Goal: Task Accomplishment & Management: Complete application form

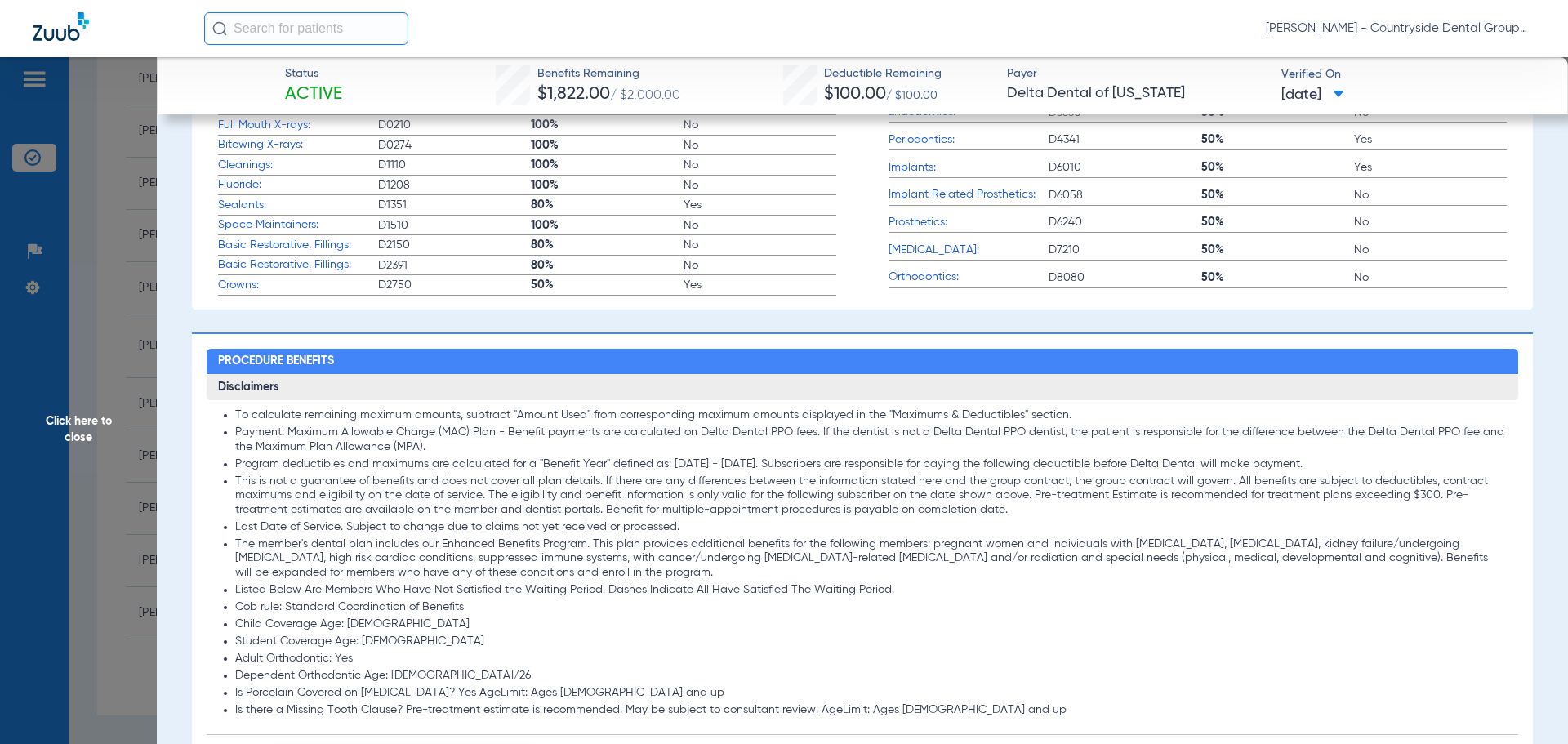
scroll to position [1497, 0]
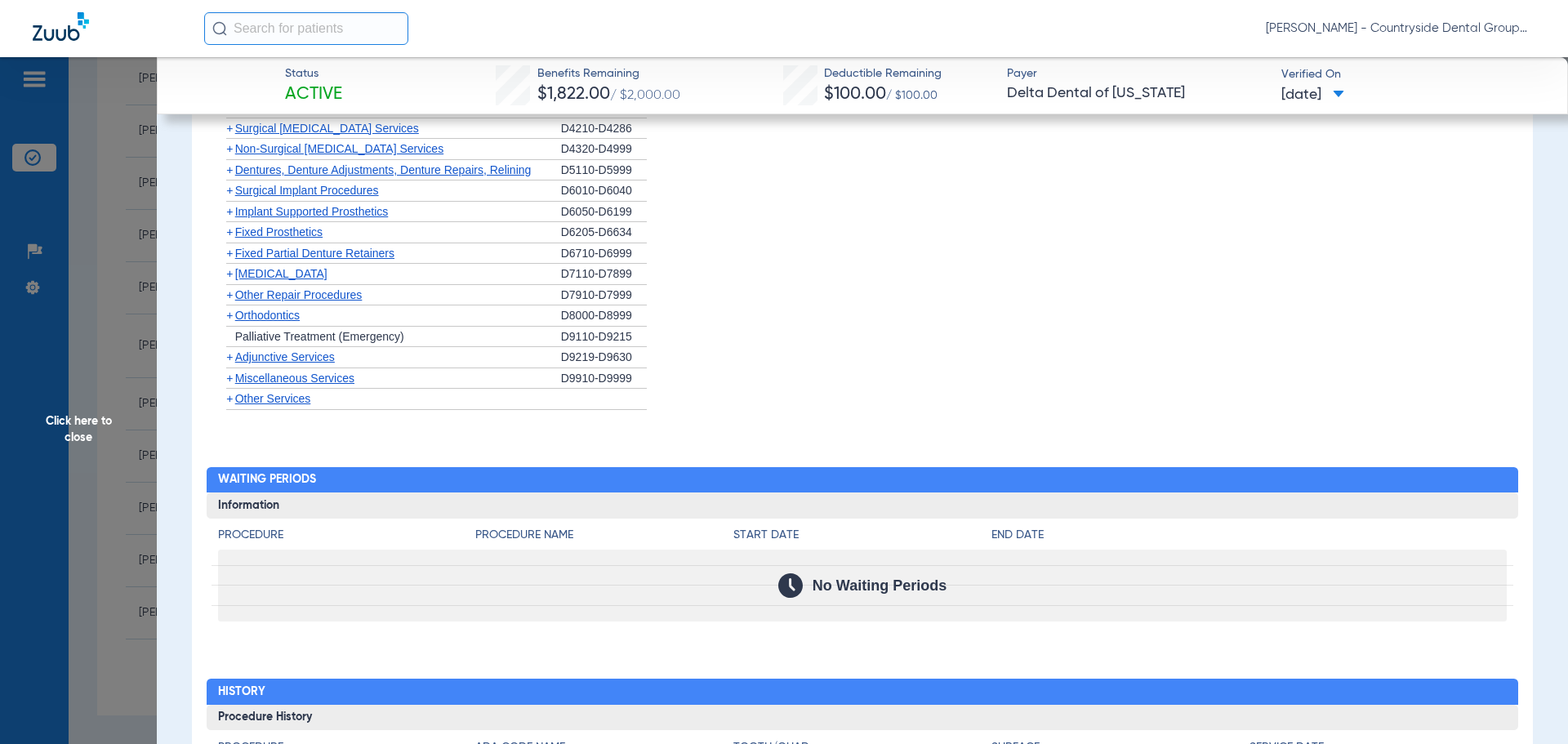
click at [47, 88] on span "Click here to close" at bounding box center [78, 429] width 156 height 744
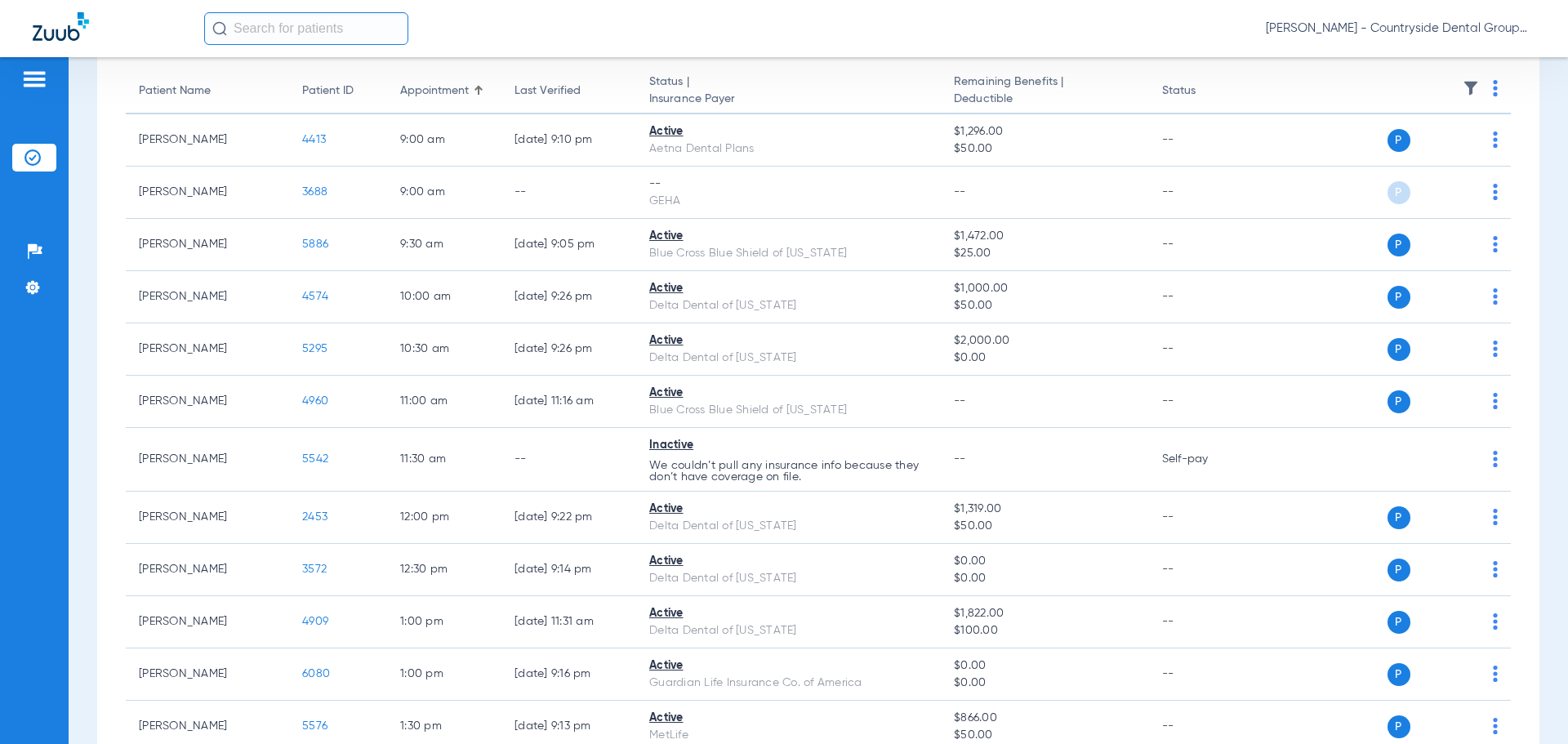
scroll to position [0, 0]
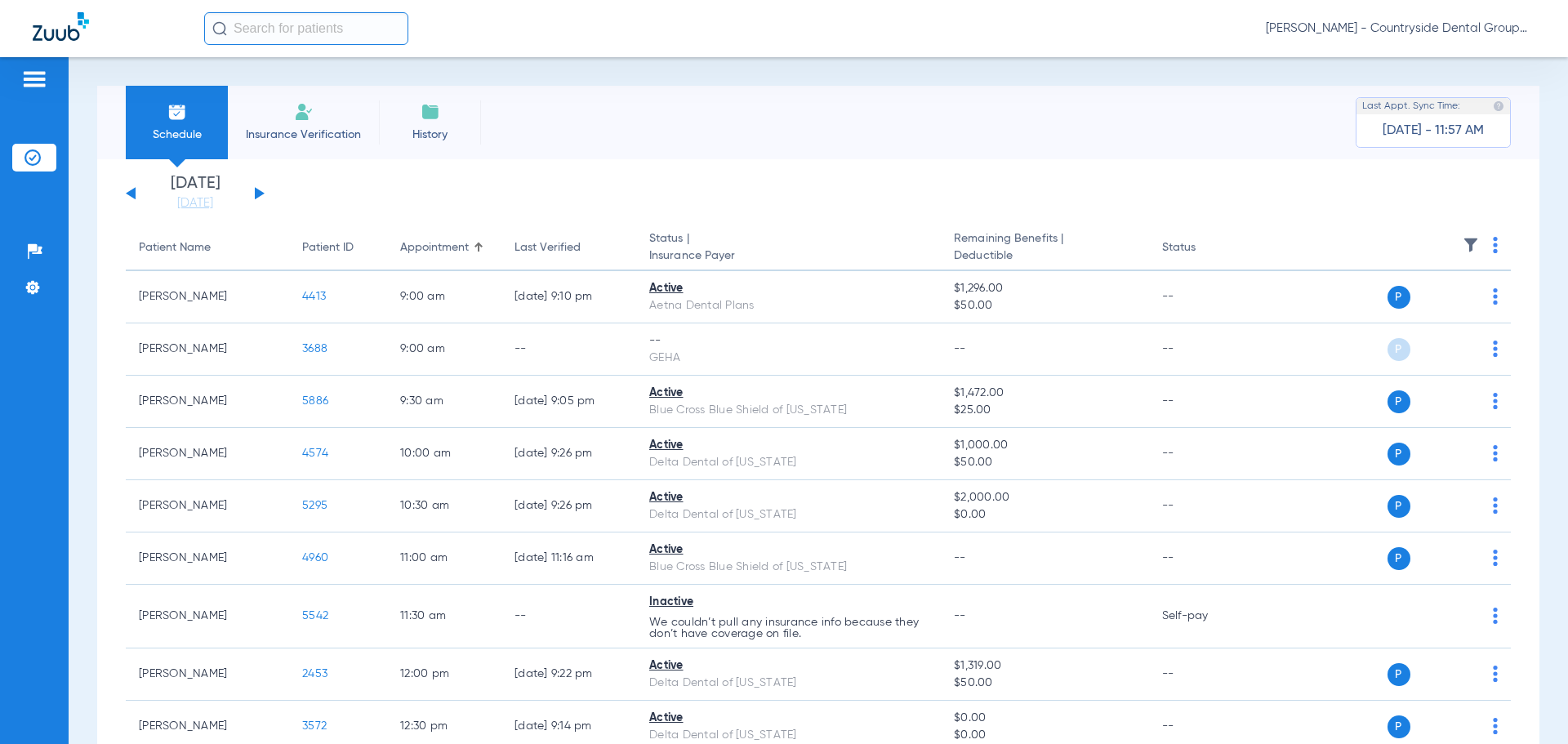
click at [39, 81] on img at bounding box center [34, 79] width 26 height 19
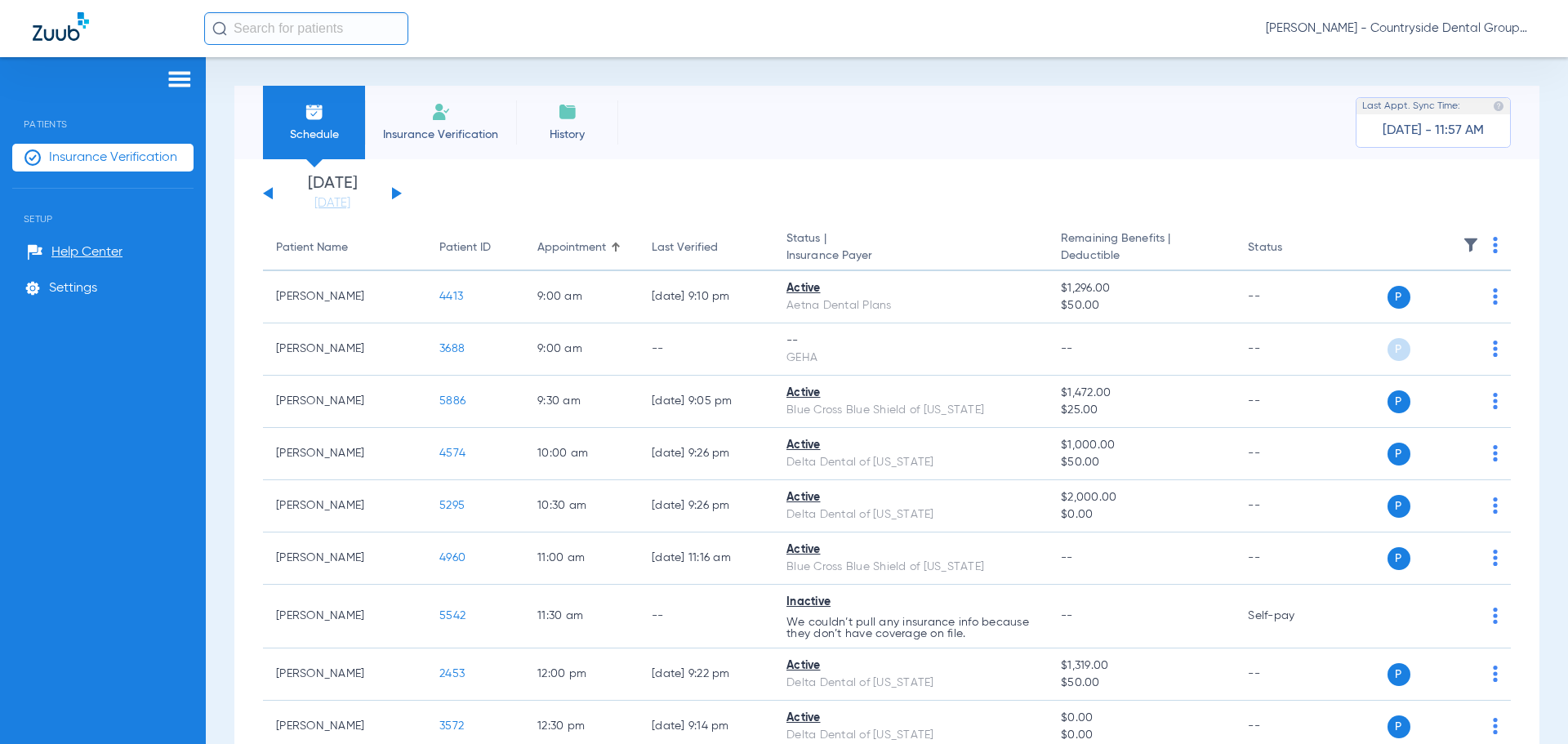
click at [75, 157] on span "Insurance Verification" at bounding box center [113, 157] width 128 height 17
click at [417, 105] on li "Insurance Verification" at bounding box center [441, 123] width 151 height 74
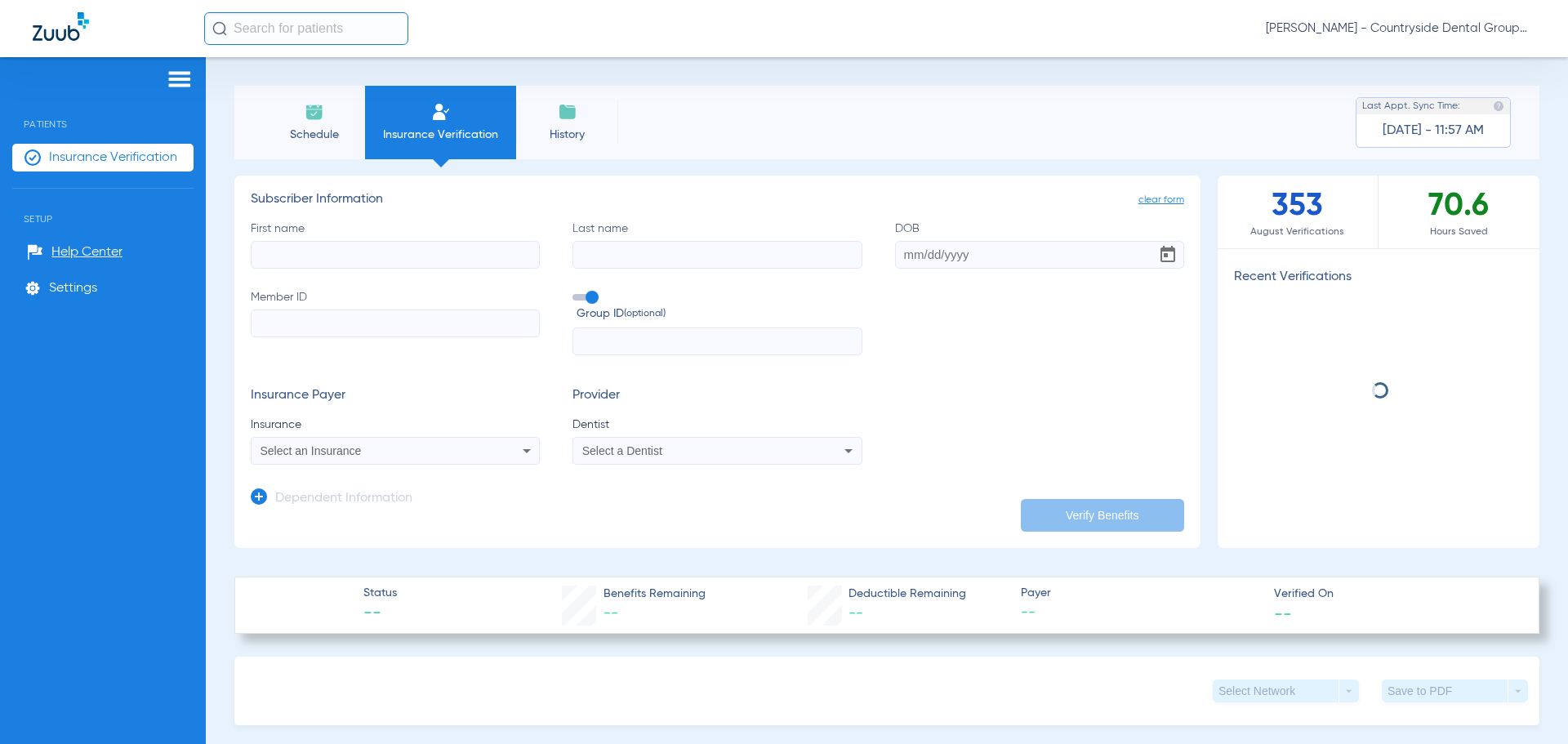
click at [434, 260] on input "First name" at bounding box center [394, 255] width 289 height 28
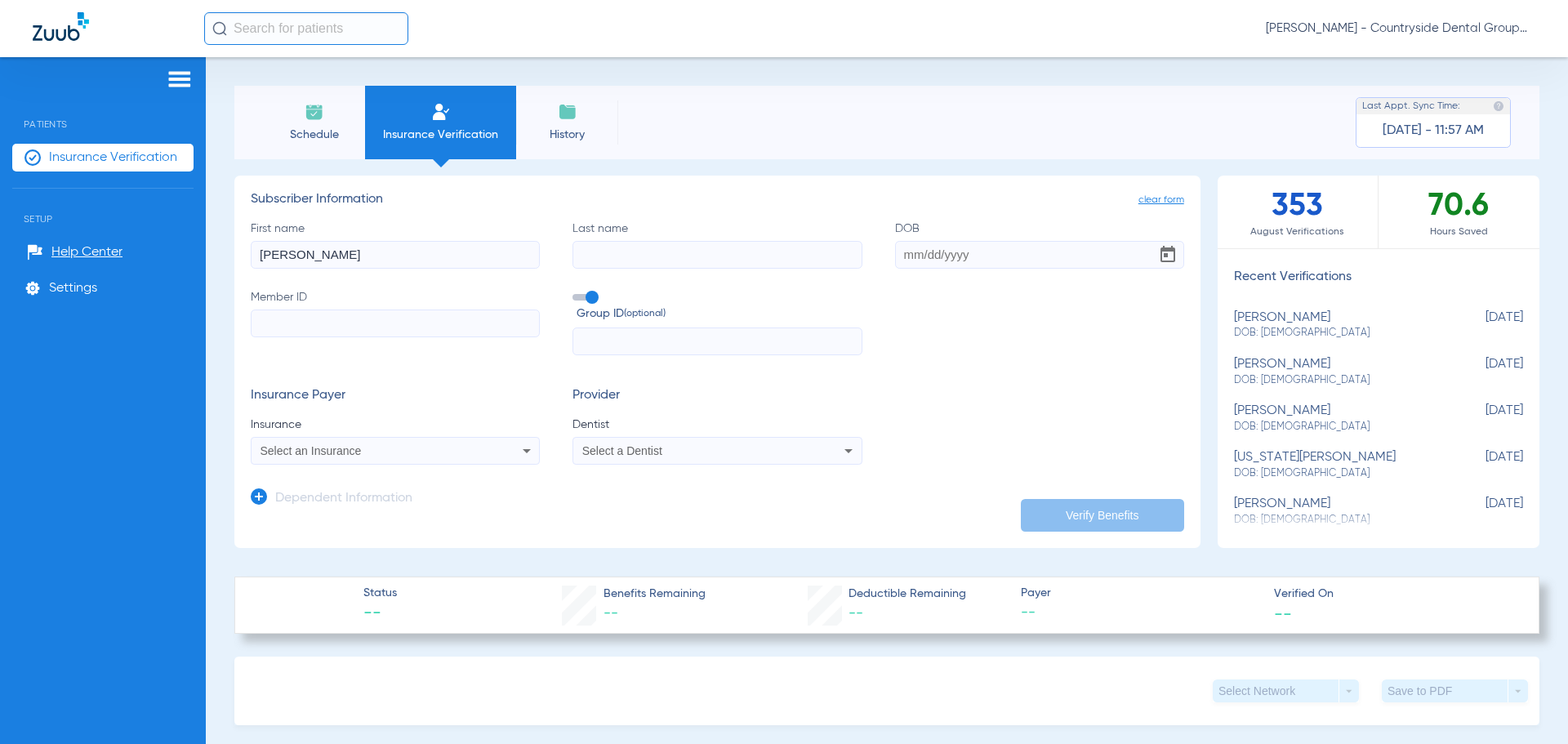
type input "[PERSON_NAME]"
type input "Grey"
drag, startPoint x: 991, startPoint y: 255, endPoint x: 992, endPoint y: 245, distance: 10.0
click at [992, 246] on input "11/08/200" at bounding box center [1039, 255] width 289 height 28
type input "[DATE]"
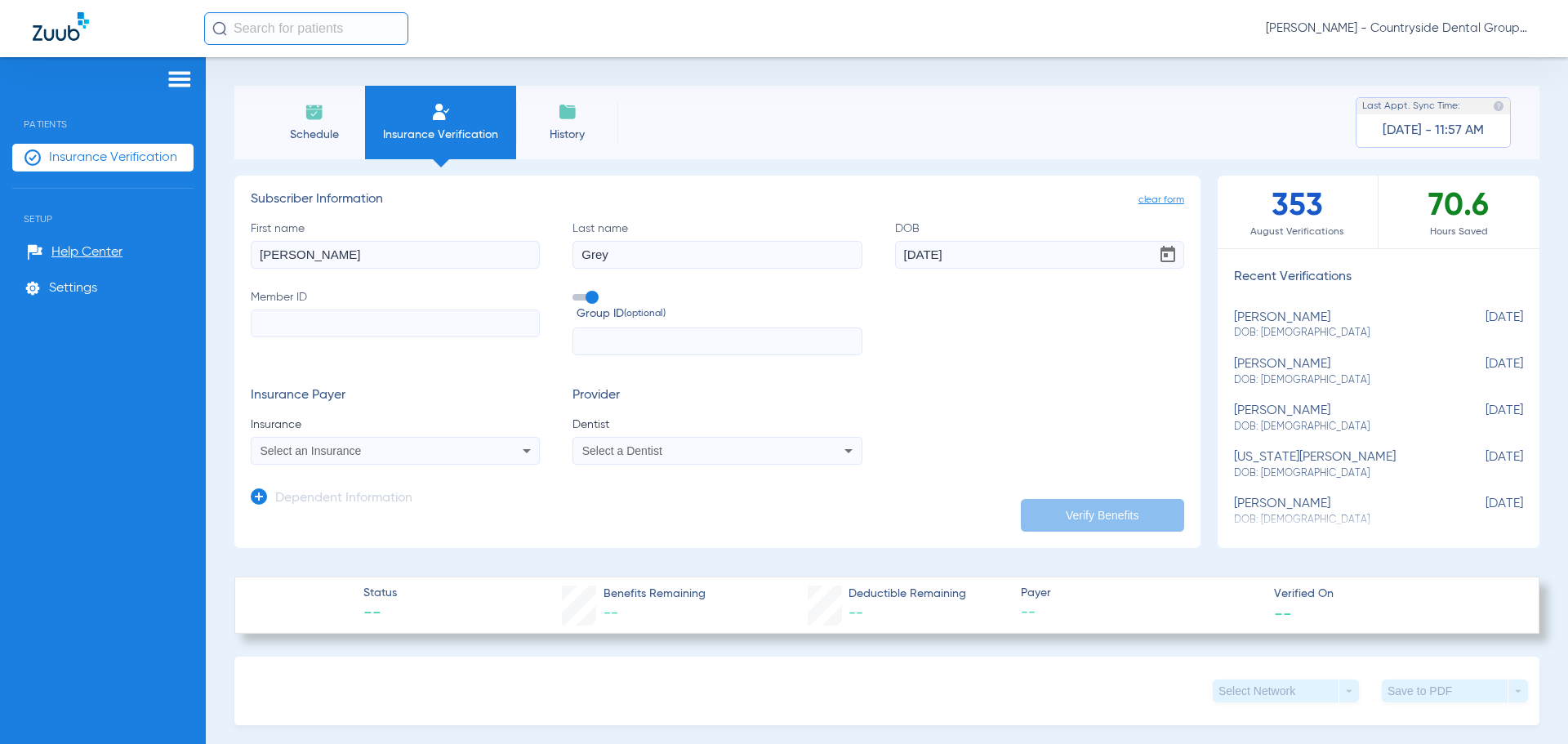
click at [496, 329] on input "Member ID" at bounding box center [394, 323] width 289 height 28
type input "450235792"
click at [597, 345] on input "text" at bounding box center [717, 342] width 289 height 28
type input "569008"
click at [510, 449] on div "Select an Insurance" at bounding box center [394, 451] width 287 height 19
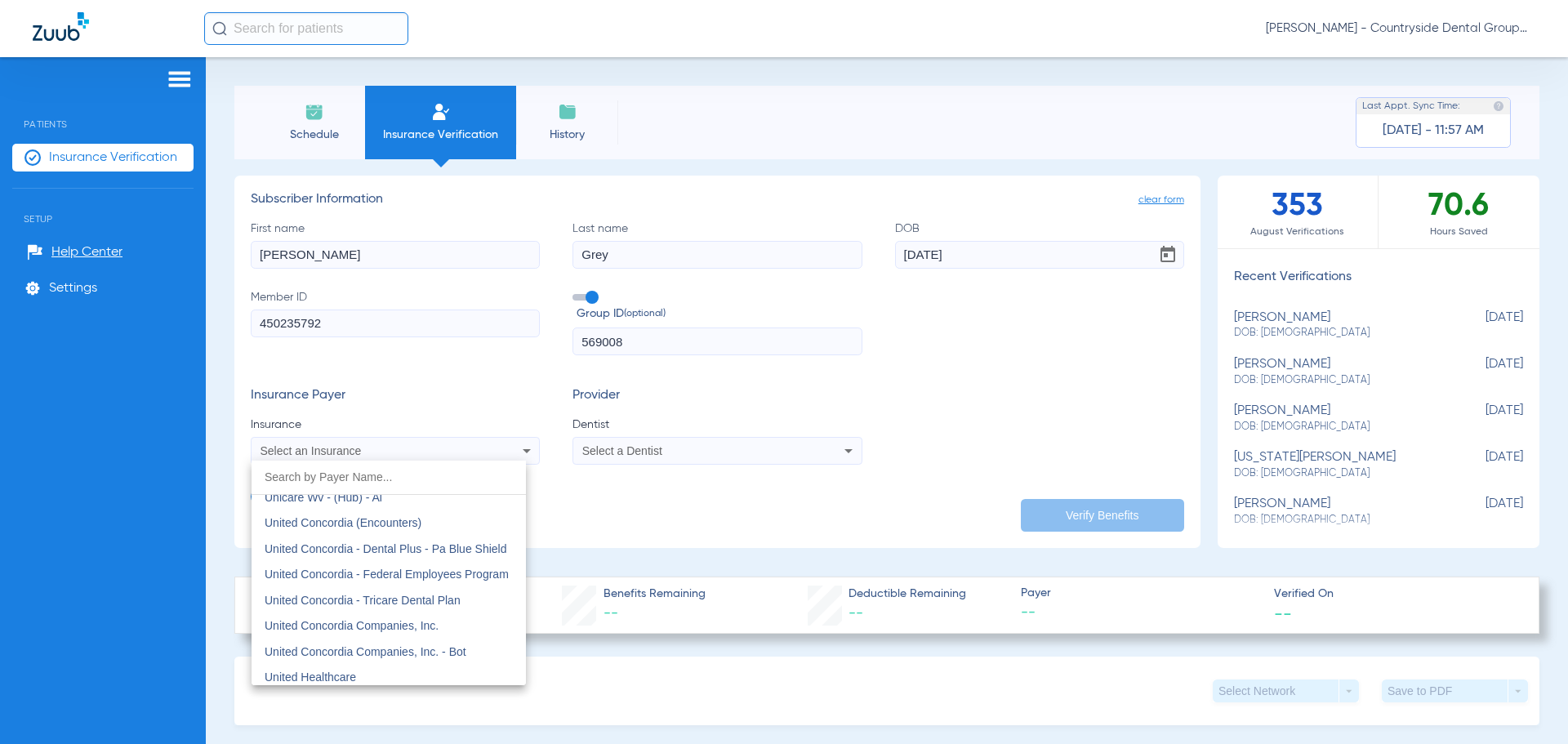
scroll to position [9635, 0]
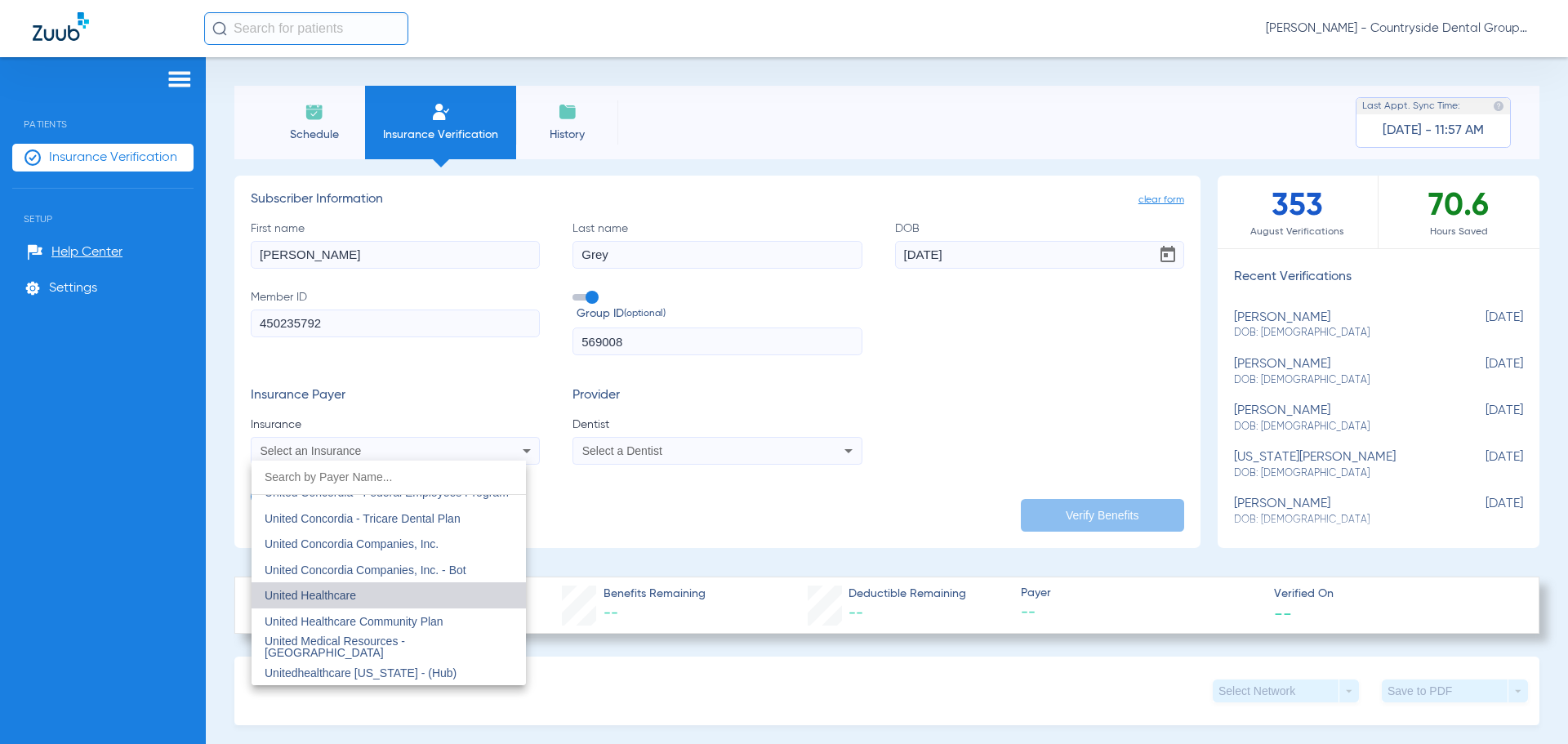
click at [388, 595] on mat-option "United Healthcare" at bounding box center [388, 596] width 274 height 26
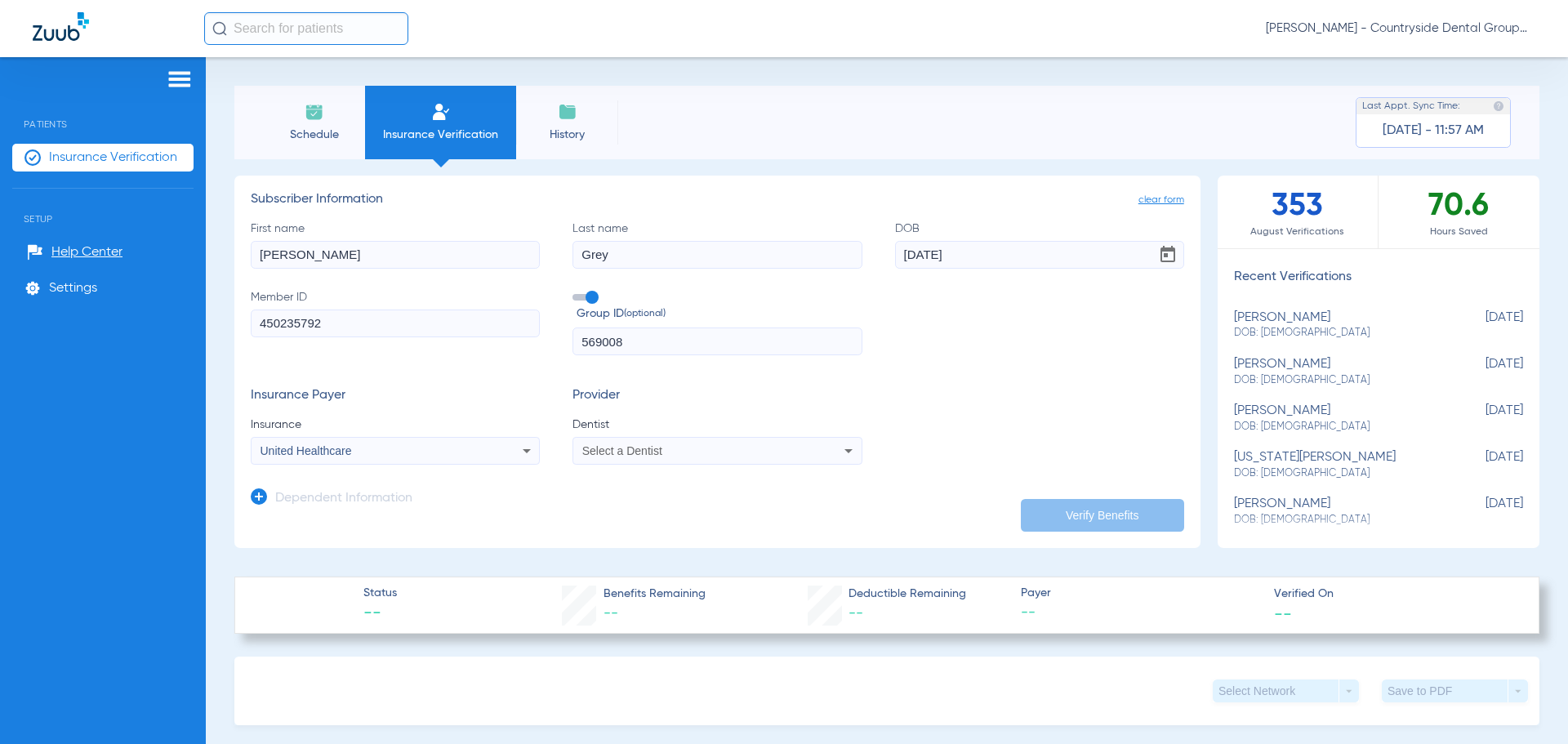
click at [642, 450] on span "Select a Dentist" at bounding box center [622, 451] width 80 height 13
type input "[PERSON_NAME]"
click at [637, 514] on span "[PERSON_NAME]" at bounding box center [632, 508] width 96 height 13
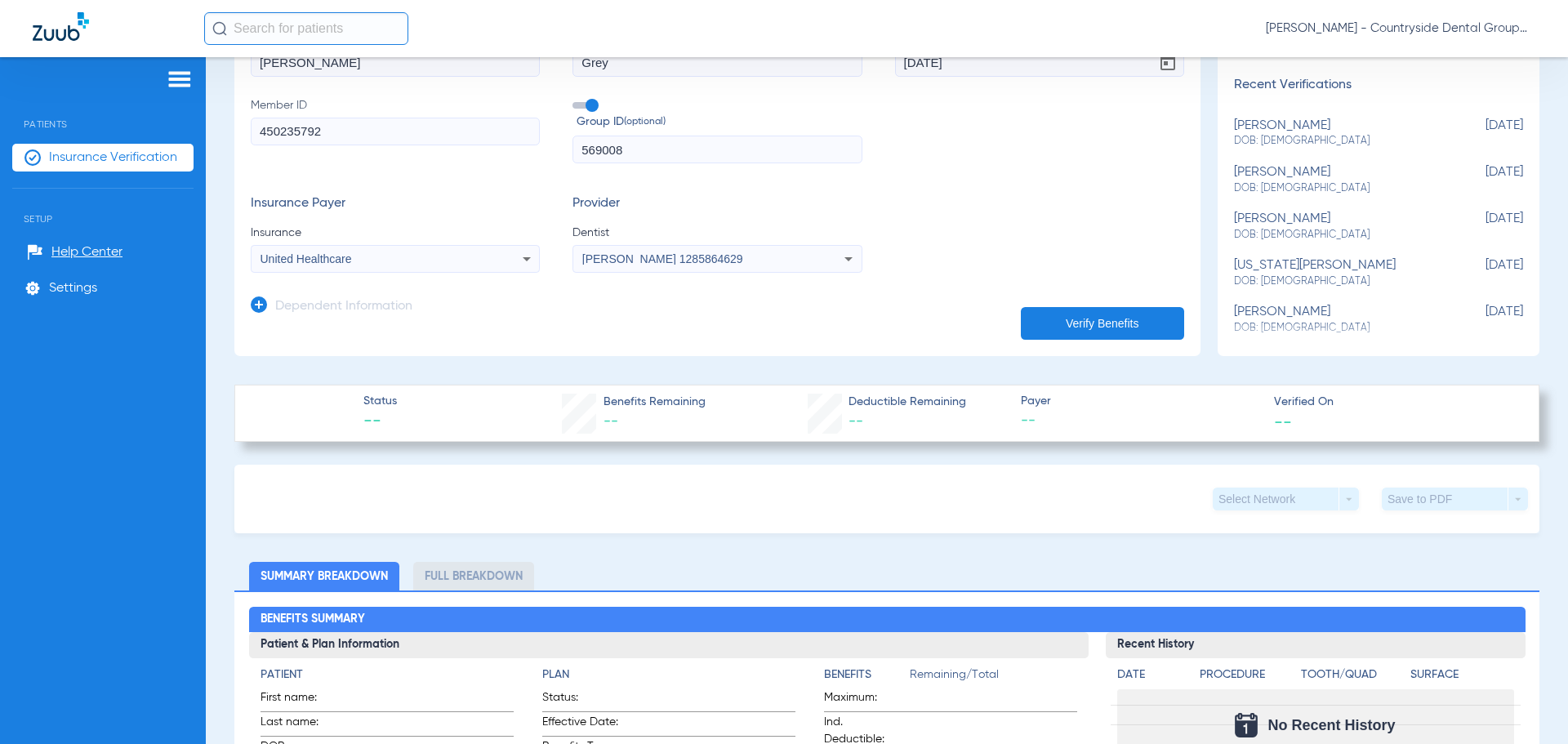
scroll to position [163, 0]
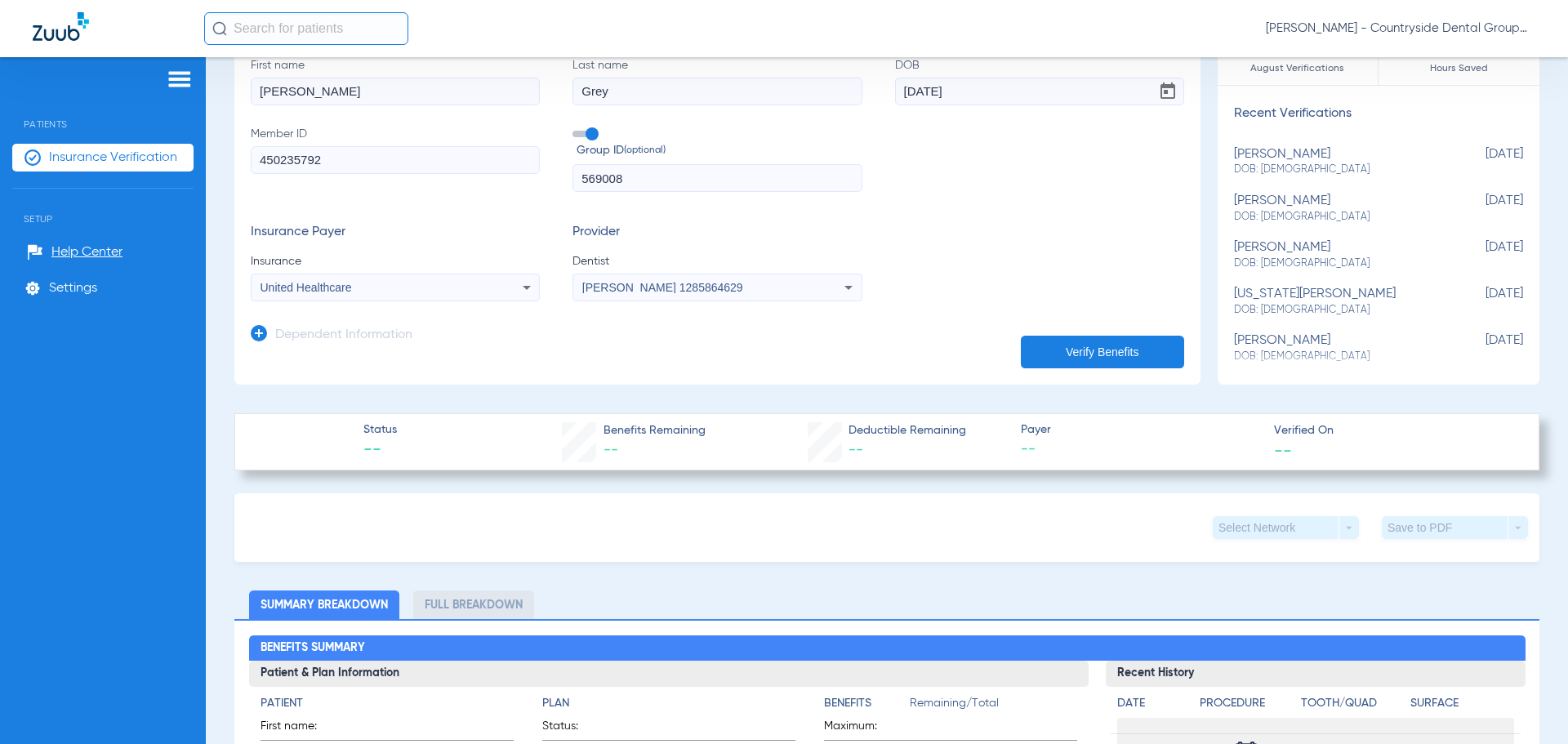
click at [1091, 348] on button "Verify Benefits" at bounding box center [1102, 351] width 163 height 33
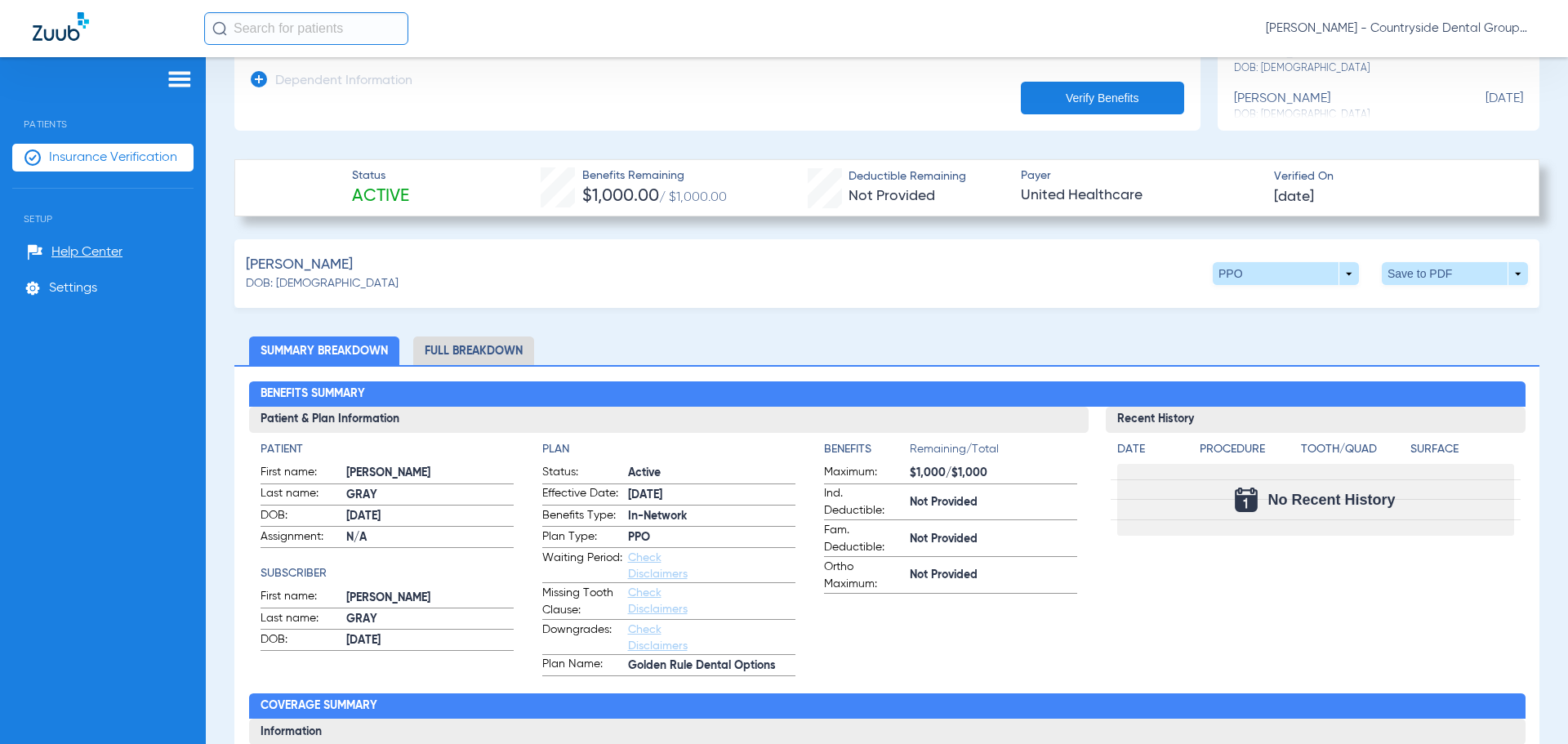
scroll to position [408, 0]
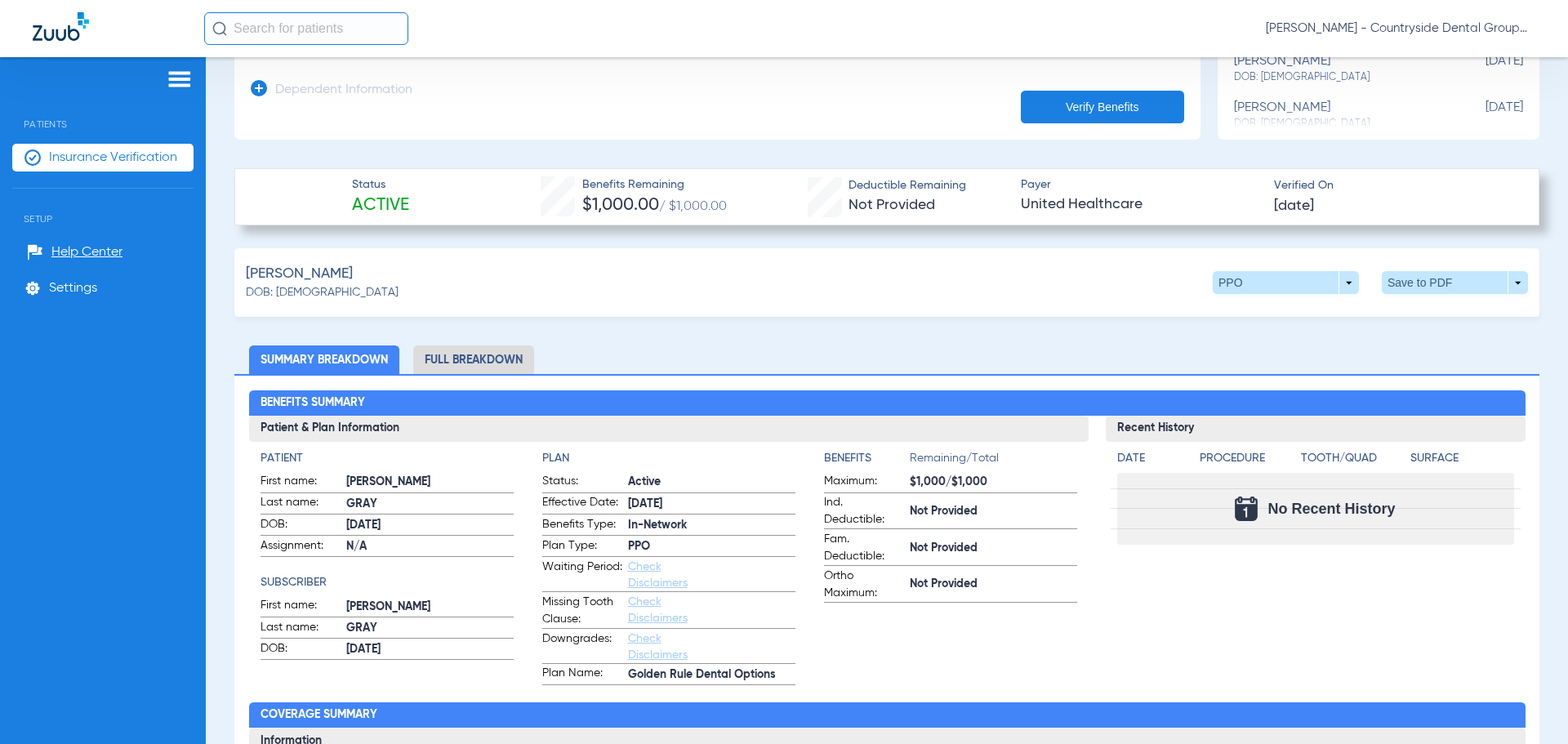
click at [494, 355] on li "Full Breakdown" at bounding box center [473, 359] width 121 height 29
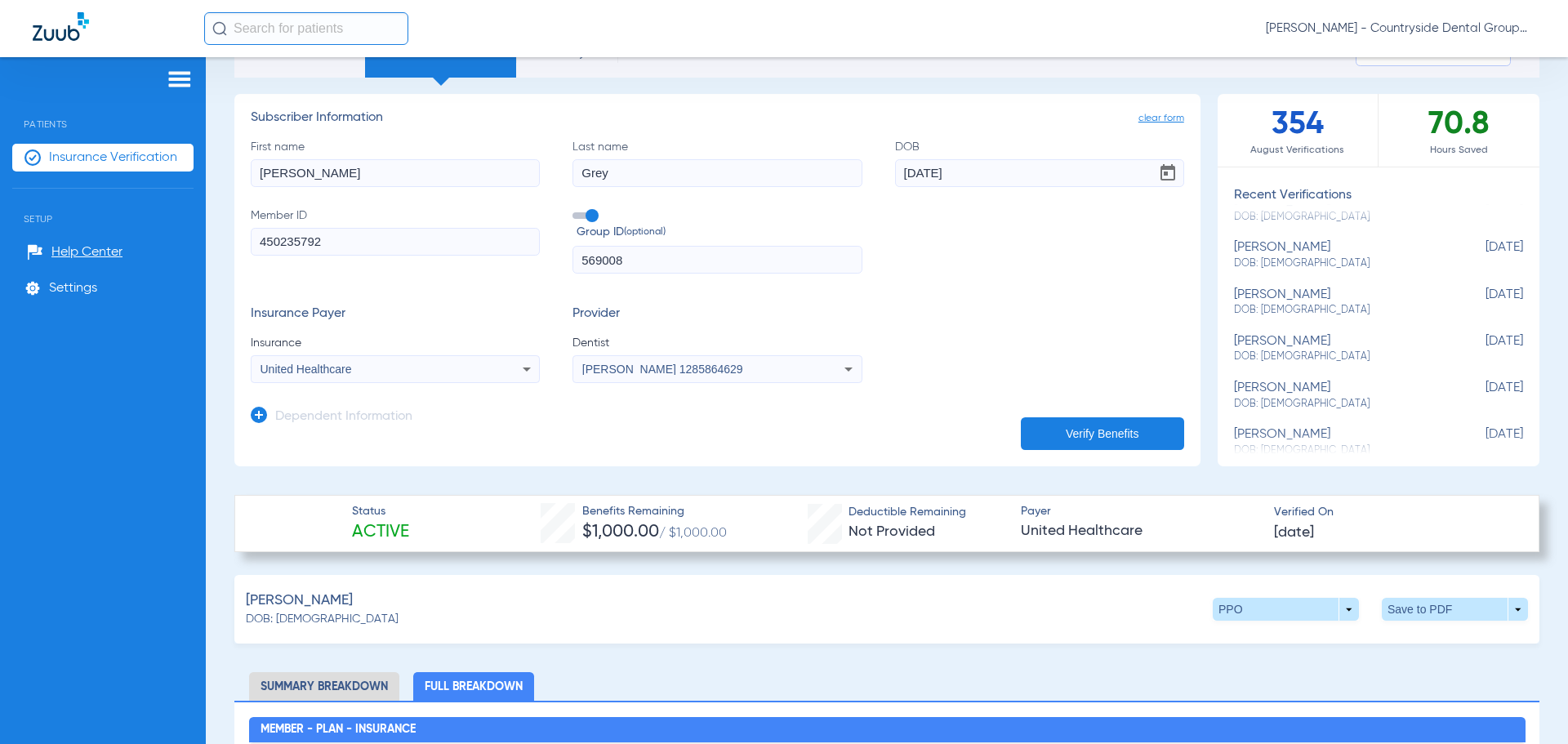
scroll to position [0, 0]
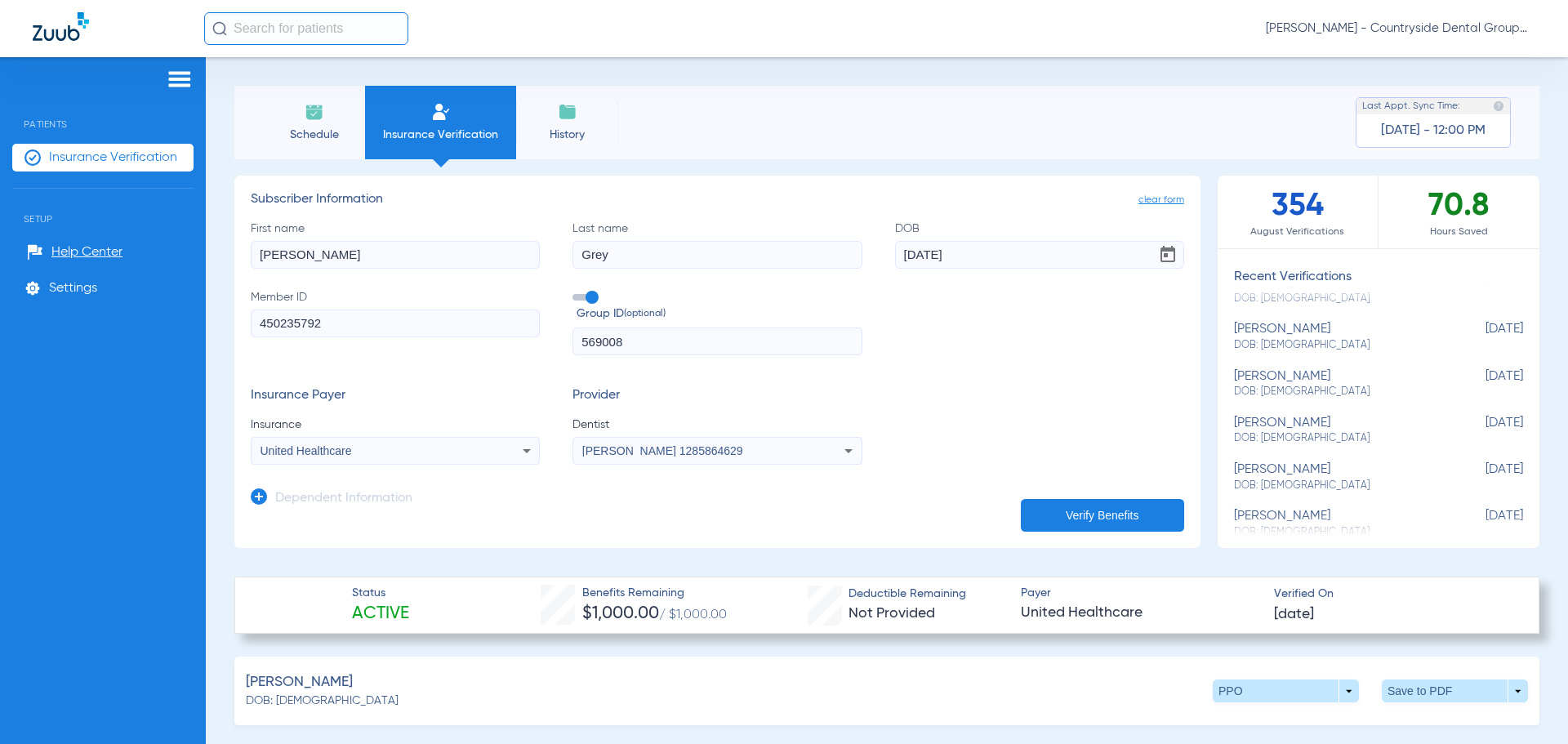
click at [362, 261] on input "[PERSON_NAME]" at bounding box center [394, 255] width 289 height 28
drag, startPoint x: 362, startPoint y: 261, endPoint x: 99, endPoint y: 247, distance: 263.4
click at [99, 247] on div "Patients Insurance Verification Setup Help Center Settings Schedule Insurance V…" at bounding box center [784, 429] width 1568 height 744
type input "J"
type input "[PERSON_NAME]"
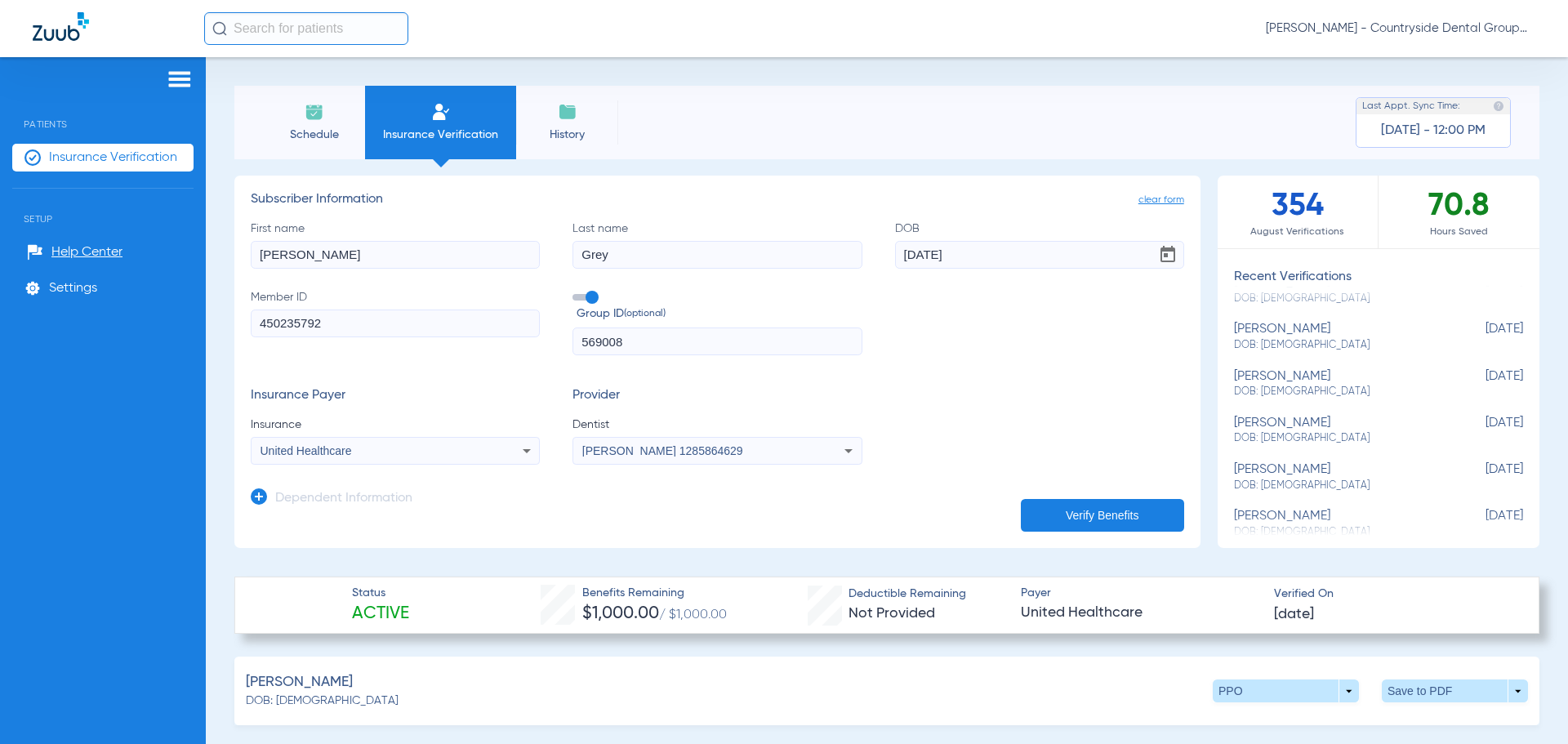
click at [1126, 513] on button "Verify Benefits" at bounding box center [1102, 515] width 163 height 33
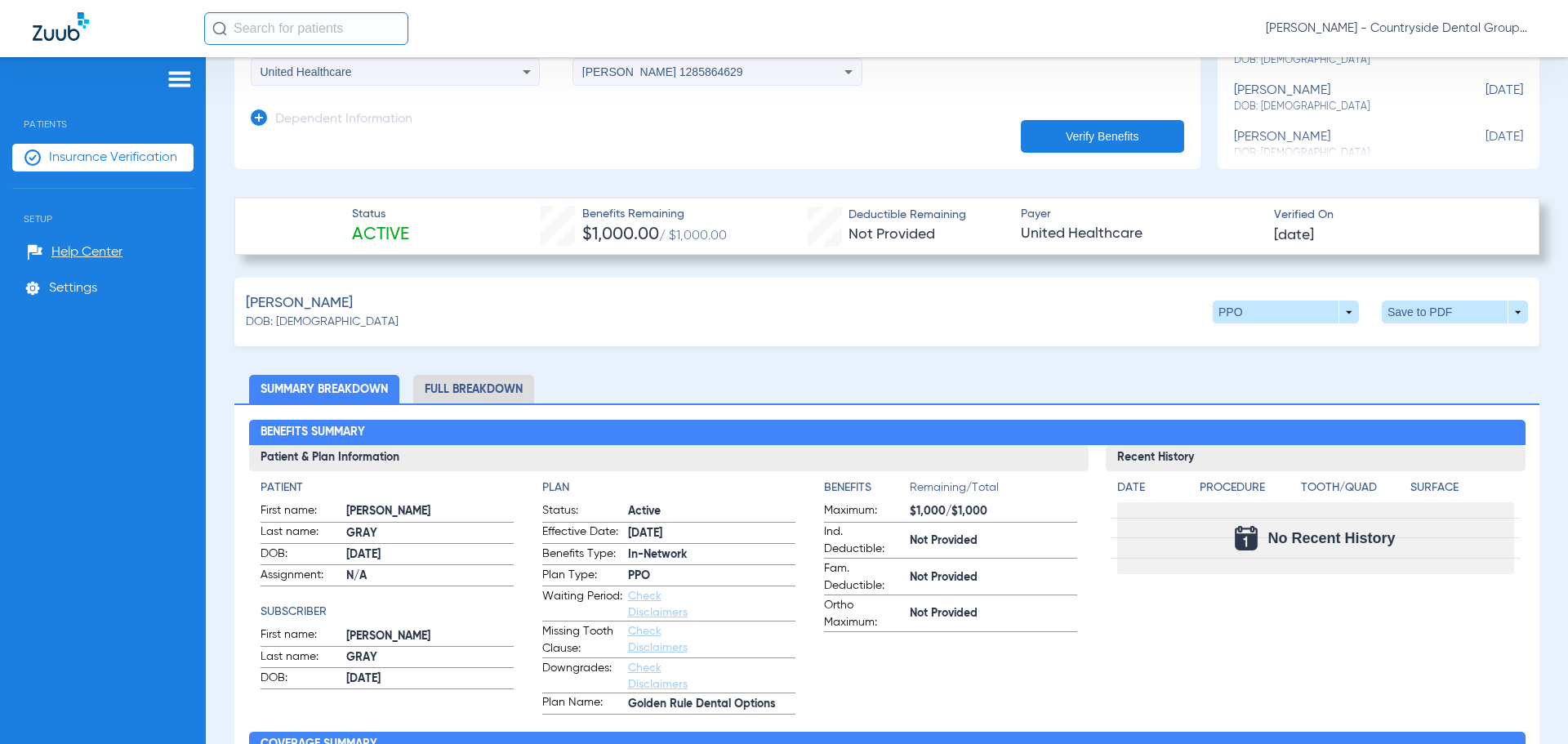
scroll to position [408, 0]
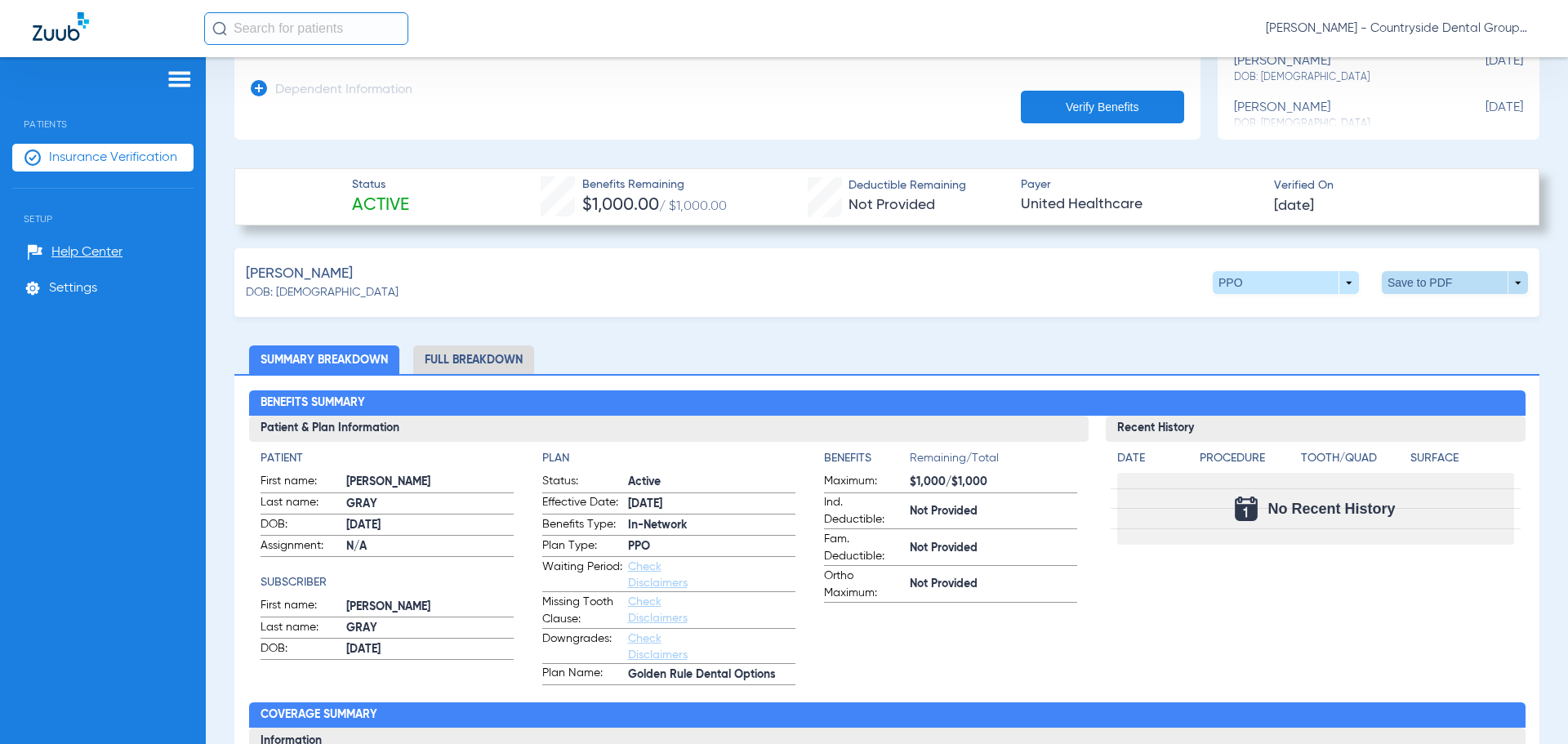
click at [1420, 273] on span at bounding box center [1455, 283] width 146 height 23
click at [1297, 323] on button "insert_drive_file Save to PDF" at bounding box center [1304, 313] width 123 height 33
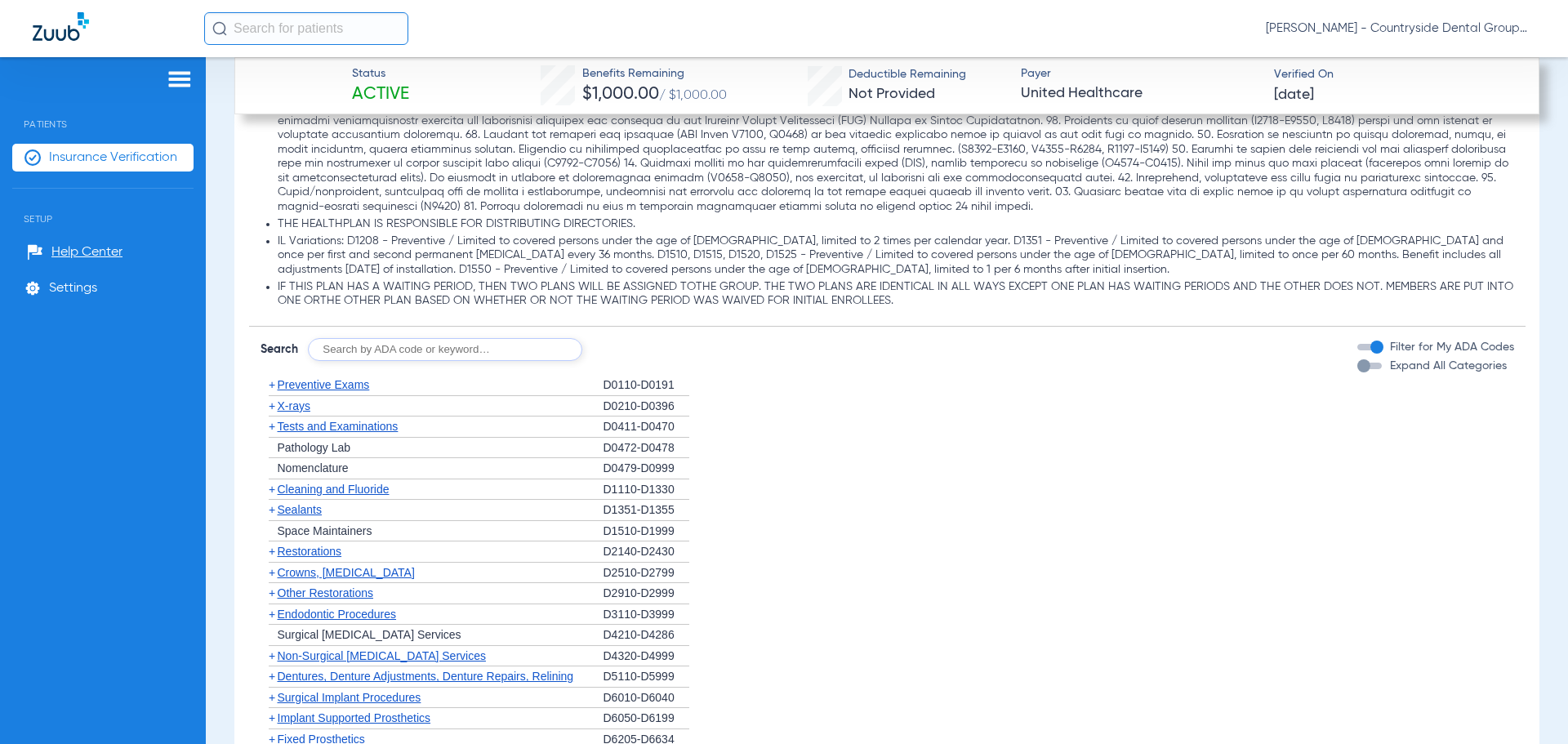
scroll to position [1715, 0]
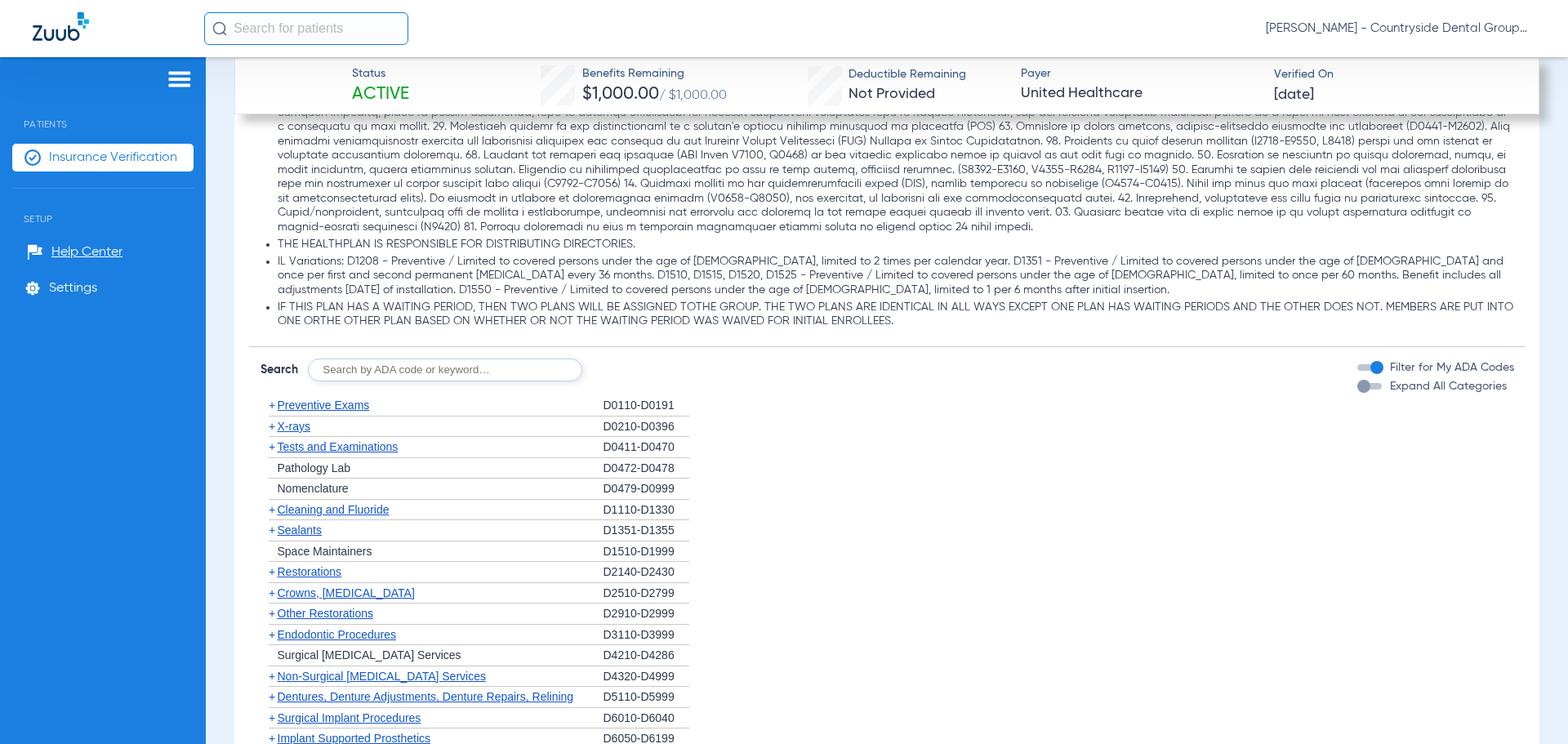
click at [1361, 388] on div "button" at bounding box center [1369, 386] width 25 height 6
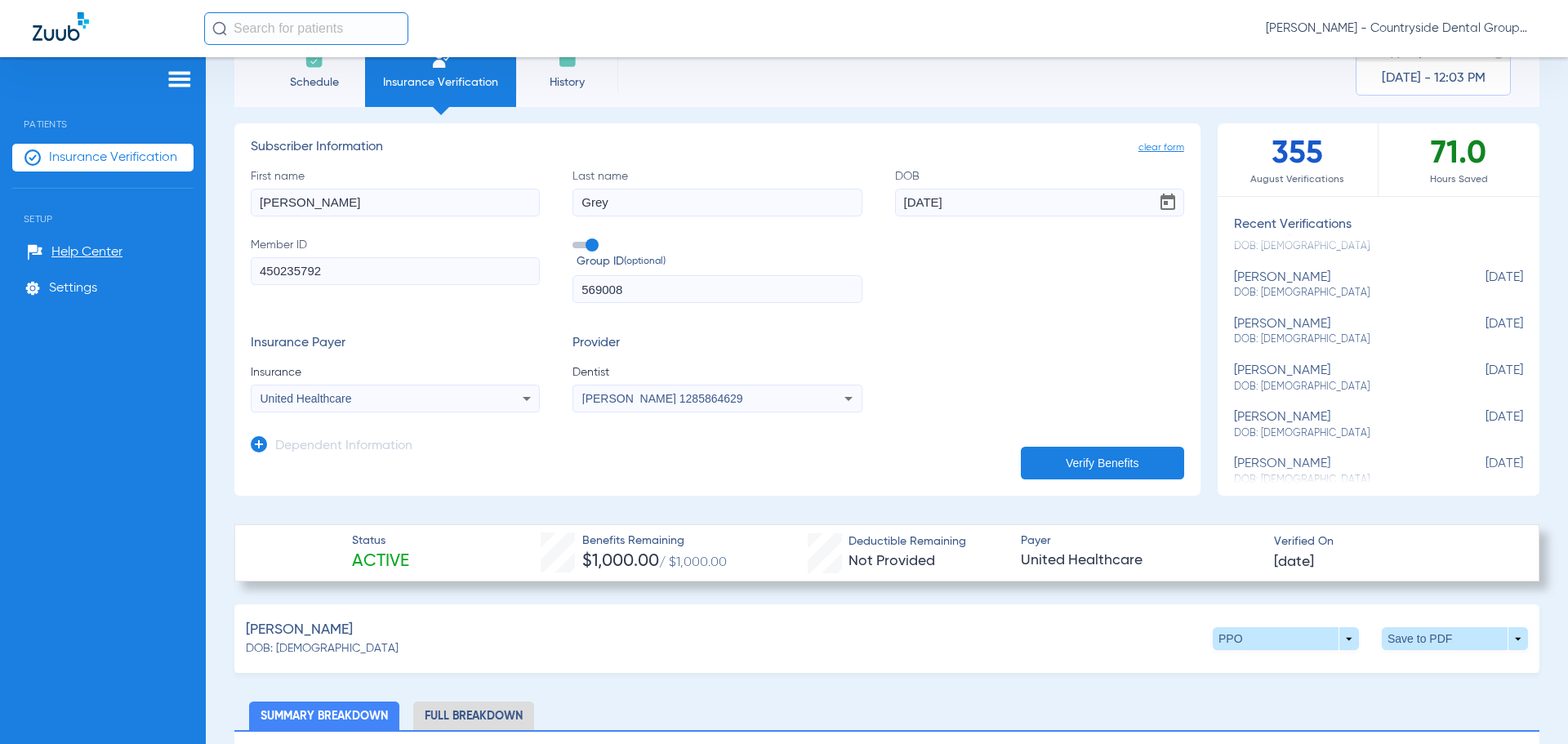
scroll to position [0, 0]
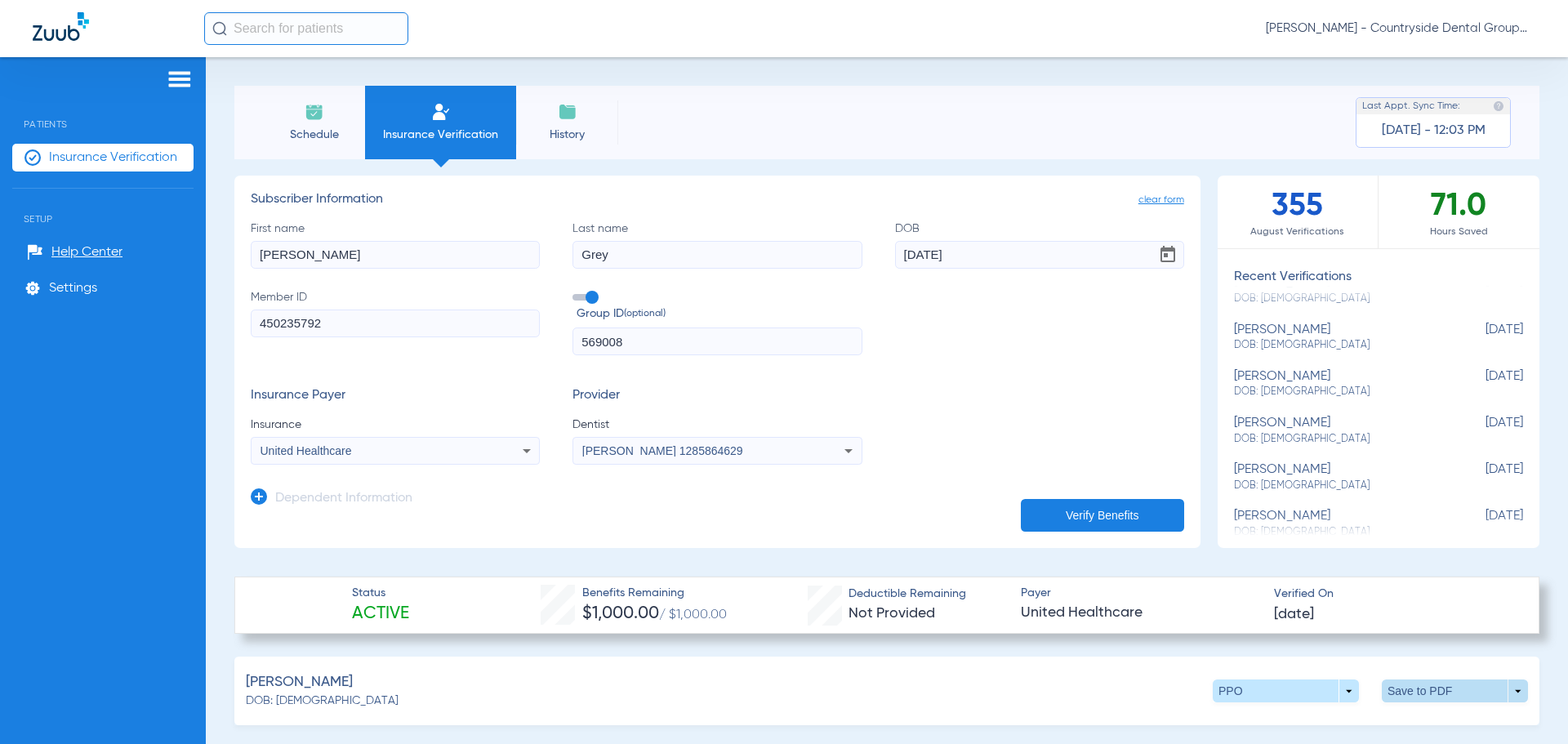
click at [1440, 697] on span at bounding box center [1455, 690] width 40 height 40
click at [1315, 736] on button "insert_drive_file Save to PDF" at bounding box center [1304, 721] width 123 height 33
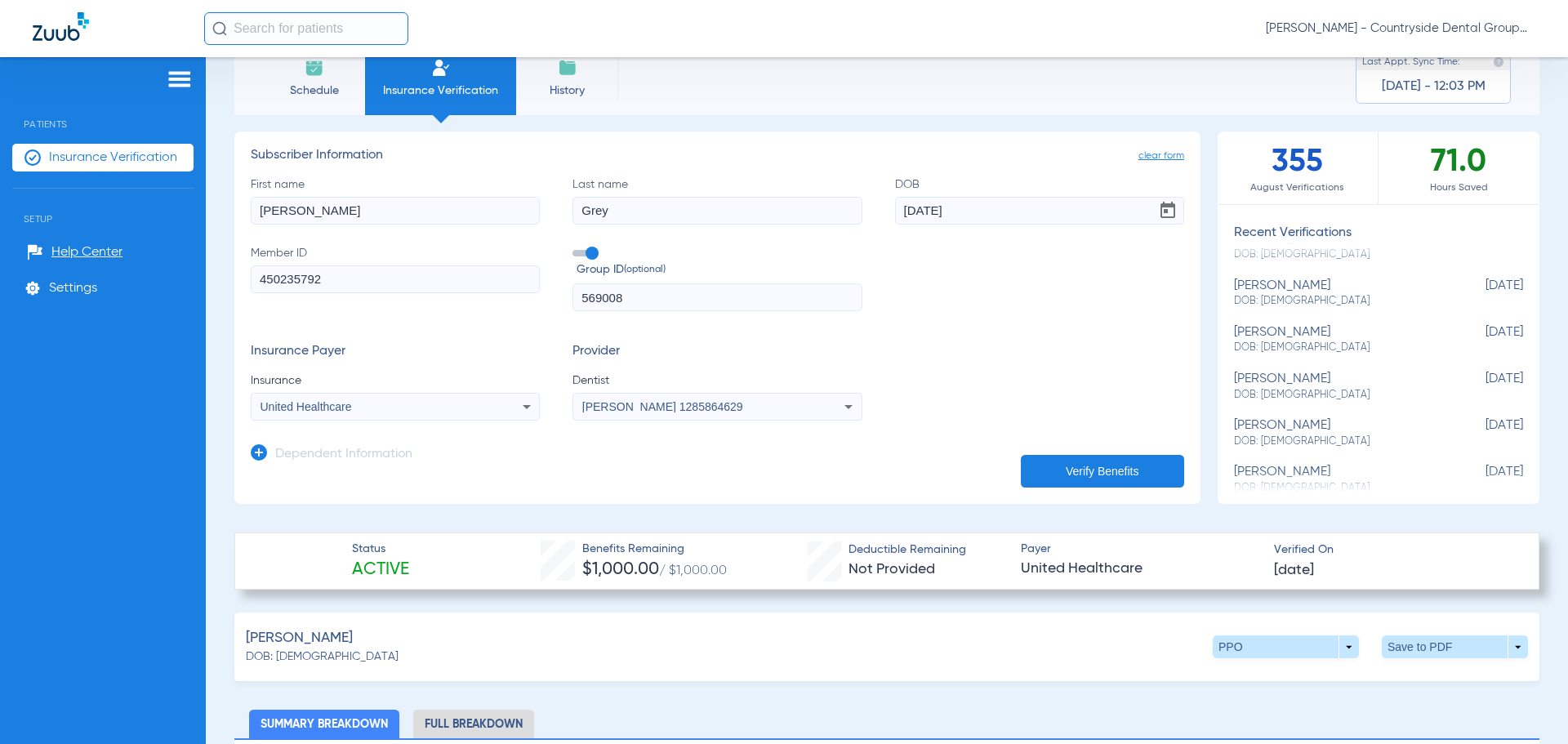
scroll to position [82, 0]
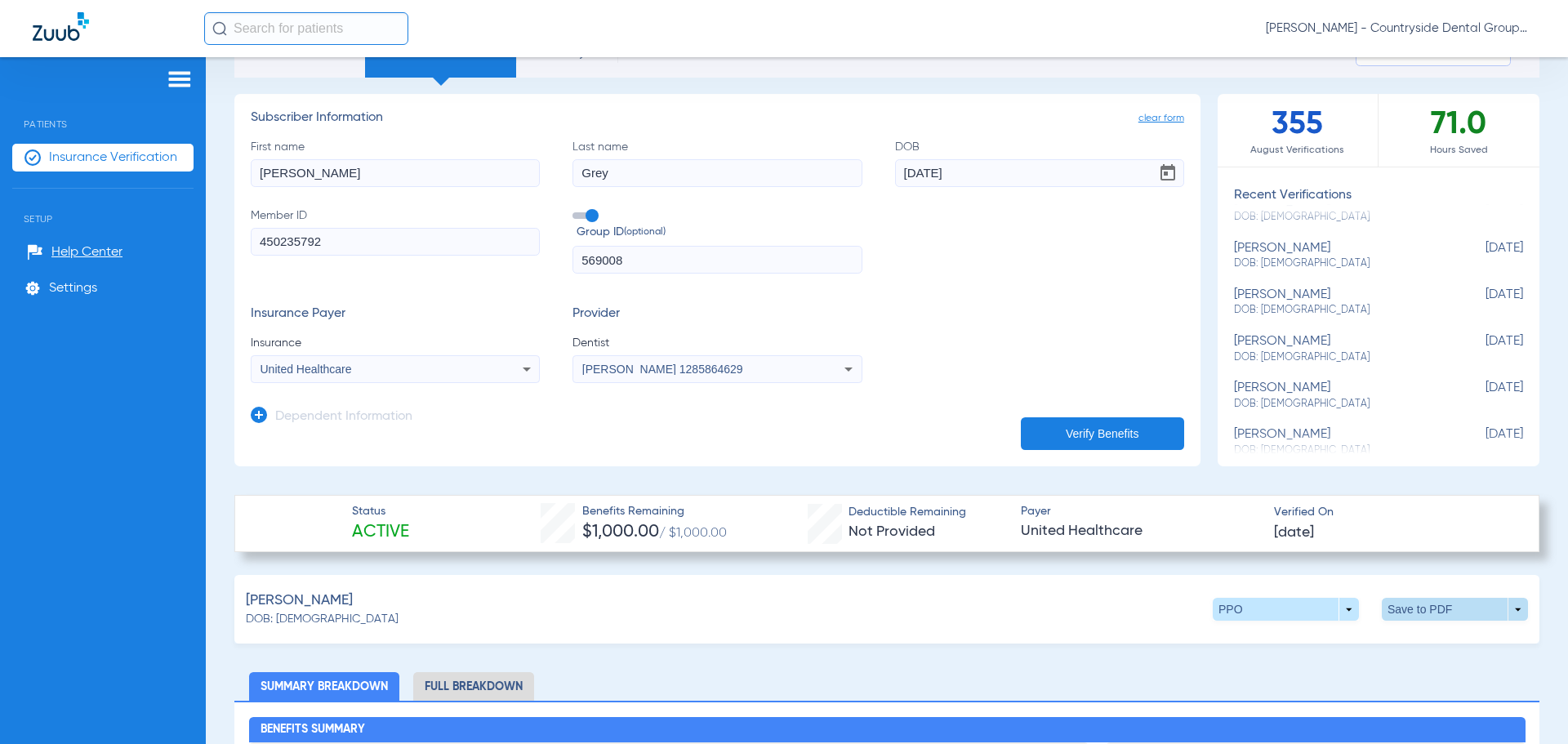
click at [1441, 603] on span at bounding box center [1455, 609] width 40 height 40
click at [1326, 639] on span "Save to PDF" at bounding box center [1319, 639] width 64 height 11
